Goal: Navigation & Orientation: Find specific page/section

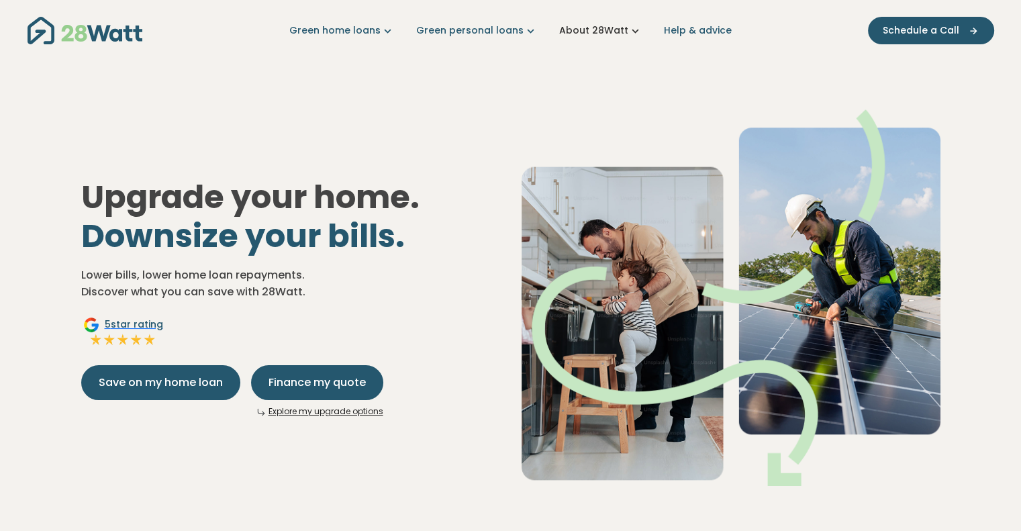
click at [589, 29] on link "About 28Watt" at bounding box center [600, 30] width 83 height 14
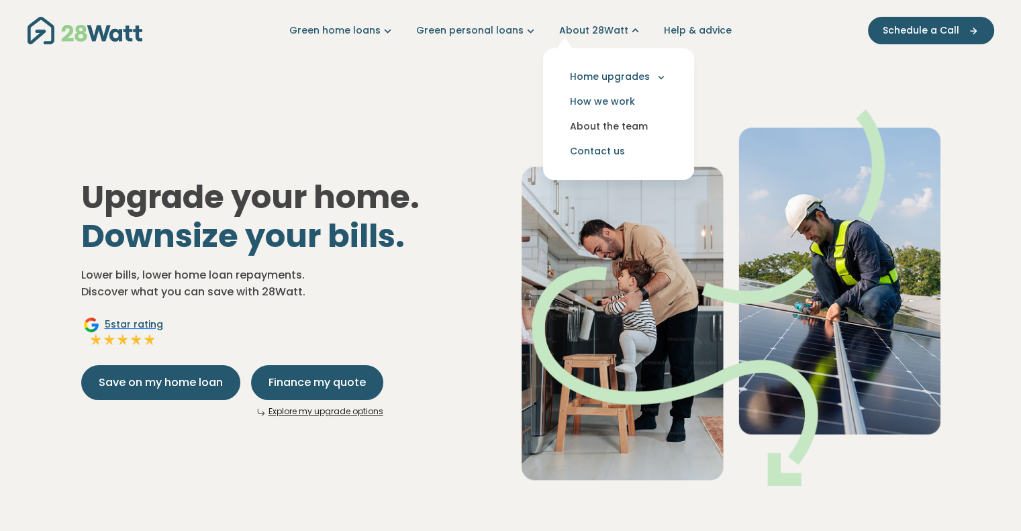
click at [601, 126] on link "About the team" at bounding box center [619, 126] width 130 height 25
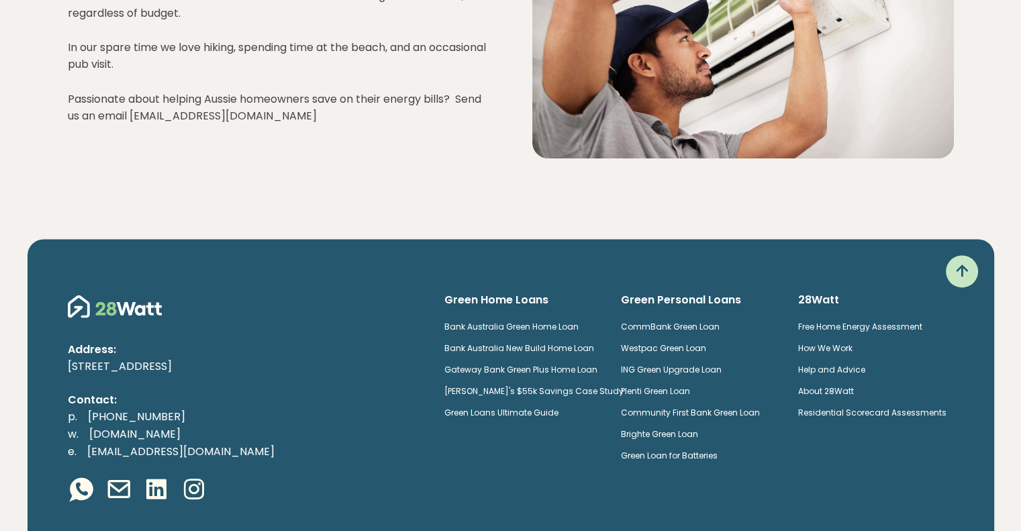
scroll to position [1788, 0]
click at [193, 477] on icon at bounding box center [194, 489] width 27 height 27
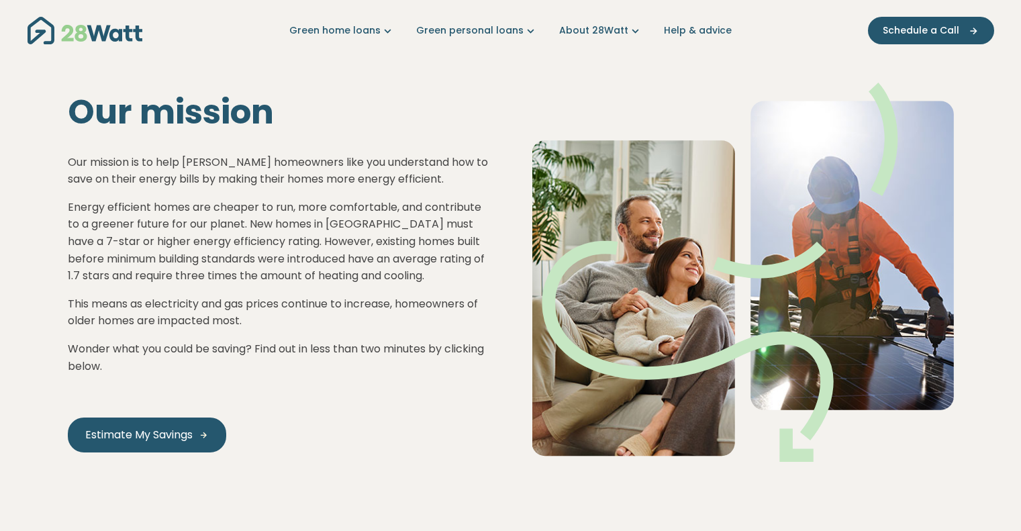
scroll to position [1847, 0]
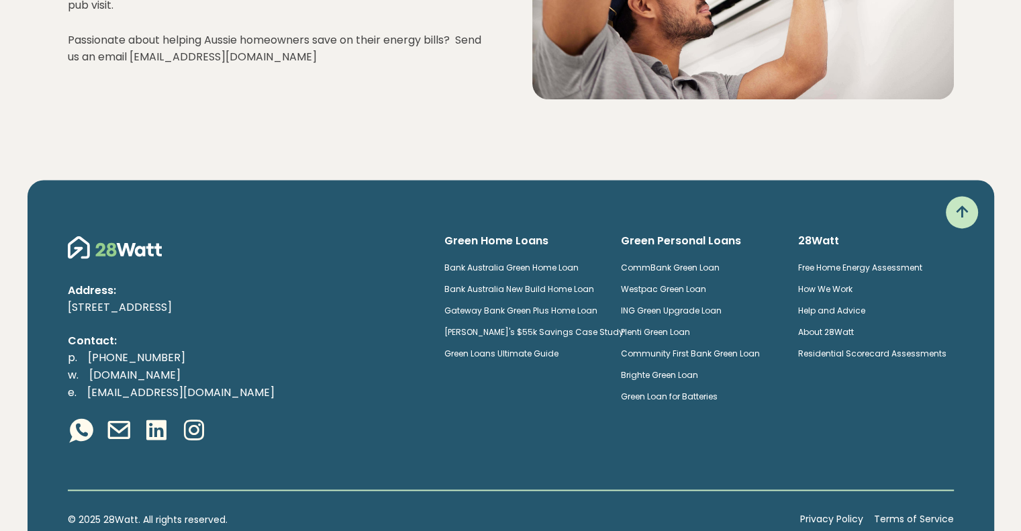
click at [159, 444] on icon at bounding box center [156, 430] width 27 height 27
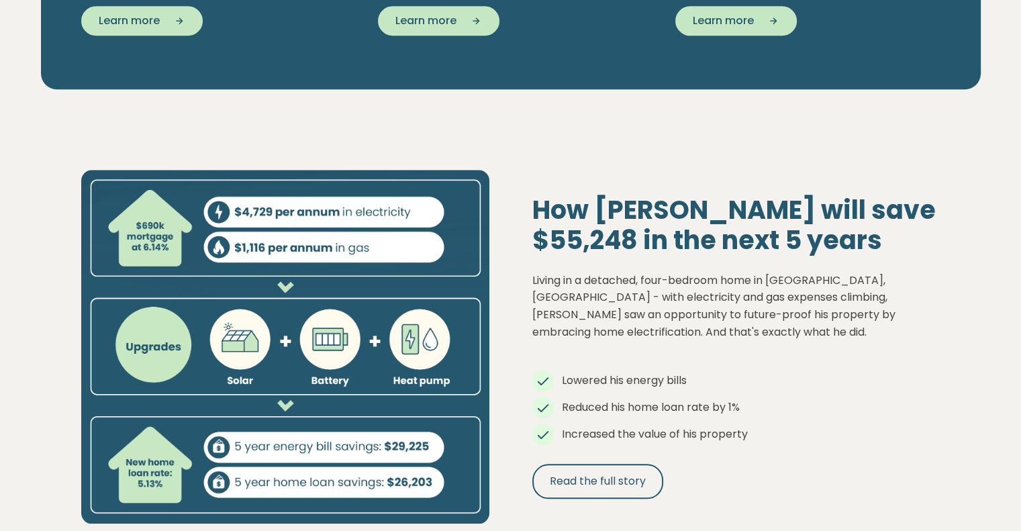
scroll to position [1305, 0]
